Goal: Check status: Check status

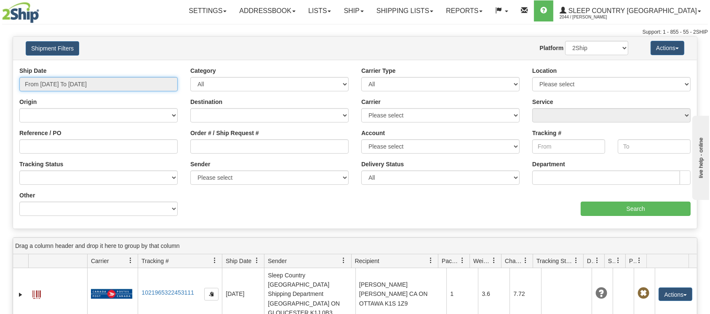
click at [45, 80] on input "From [DATE] To [DATE]" at bounding box center [98, 84] width 158 height 14
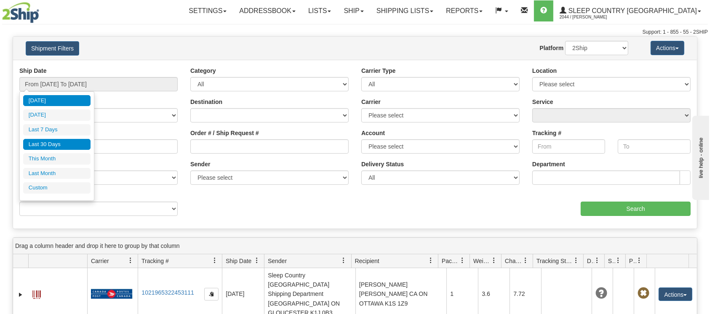
click at [54, 146] on li "Last 30 Days" at bounding box center [56, 144] width 67 height 11
type input "From [DATE] To [DATE]"
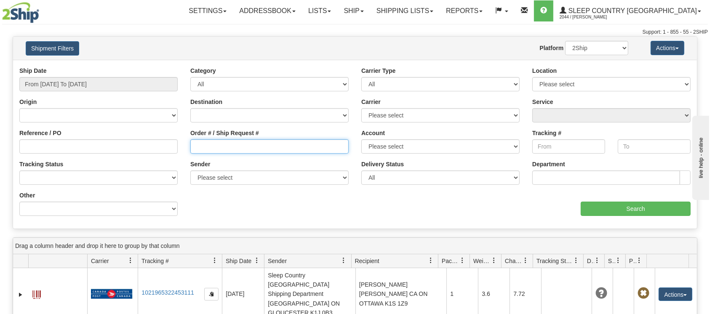
click at [206, 145] on input "Order # / Ship Request #" at bounding box center [269, 146] width 158 height 14
paste input "9000I058643"
type input "9000I058643"
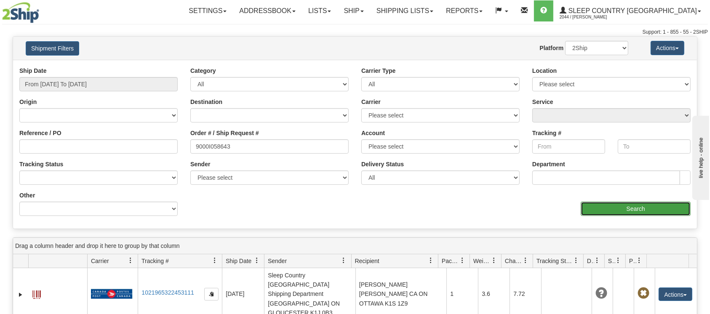
click at [588, 207] on input "Search" at bounding box center [635, 209] width 110 height 14
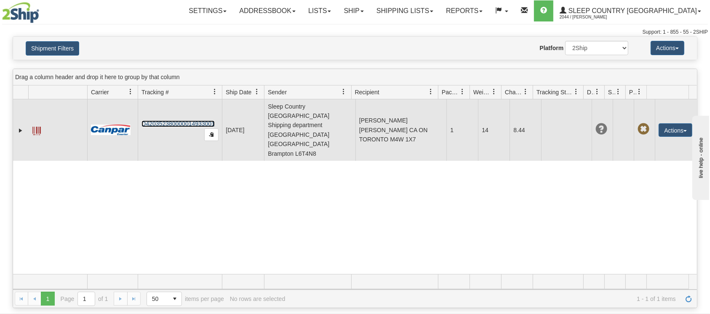
click at [156, 120] on link "D420352380000014933001" at bounding box center [177, 123] width 73 height 7
